Goal: Navigation & Orientation: Find specific page/section

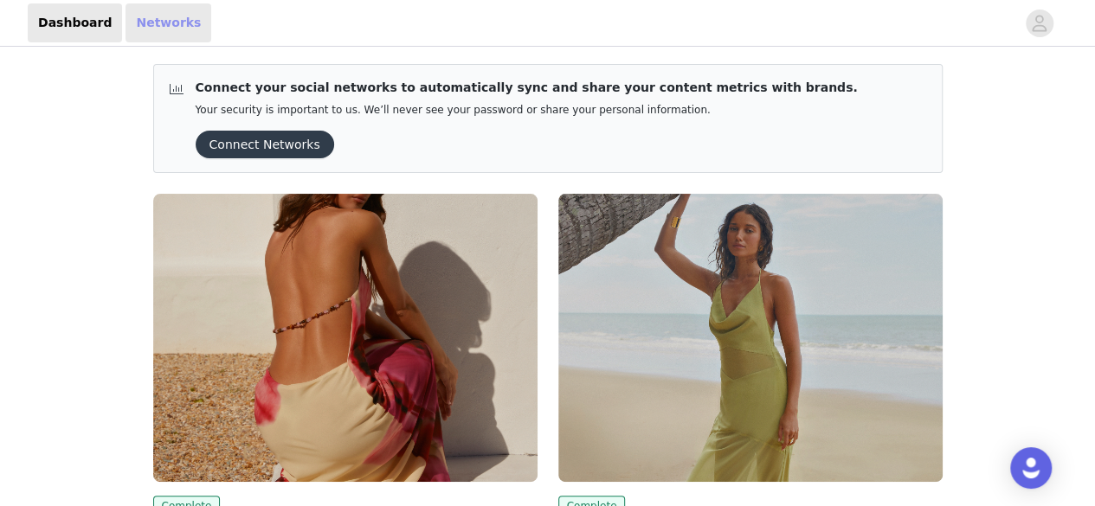
click at [147, 18] on link "Networks" at bounding box center [168, 22] width 86 height 39
click at [170, 25] on link "Networks" at bounding box center [168, 22] width 86 height 39
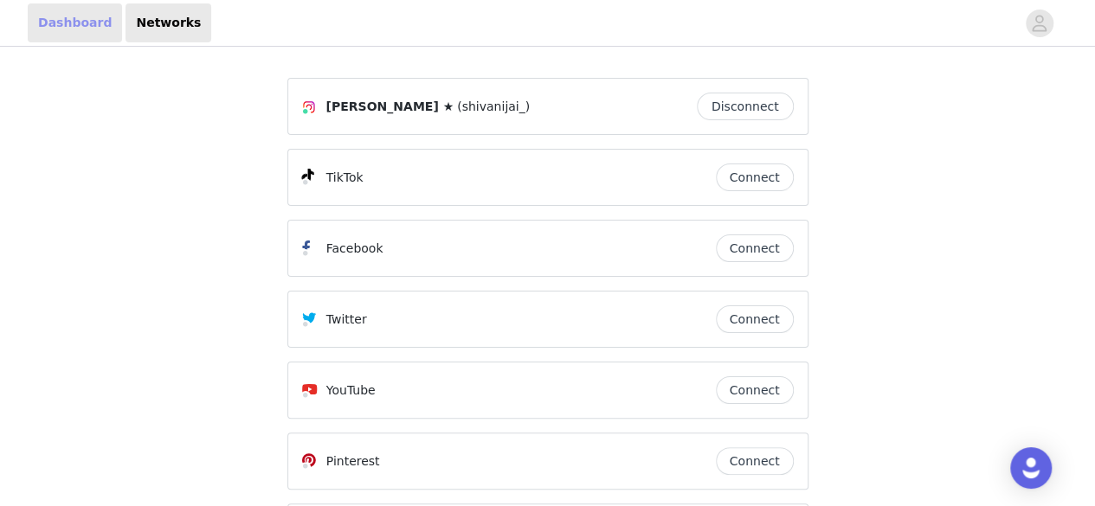
click at [83, 19] on link "Dashboard" at bounding box center [75, 22] width 94 height 39
